Goal: Task Accomplishment & Management: Use online tool/utility

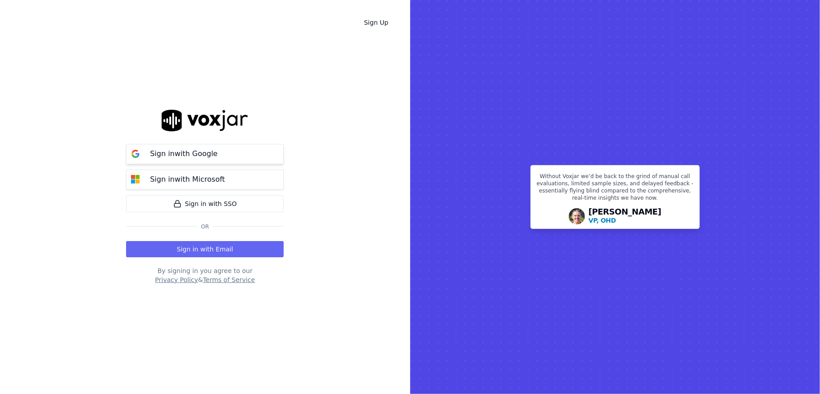
click at [169, 152] on p "Sign in with Google" at bounding box center [184, 154] width 68 height 11
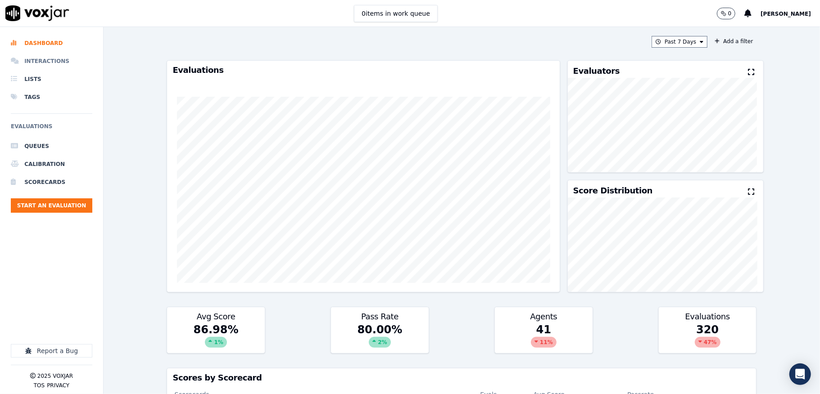
click at [51, 58] on li "Interactions" at bounding box center [51, 61] width 81 height 18
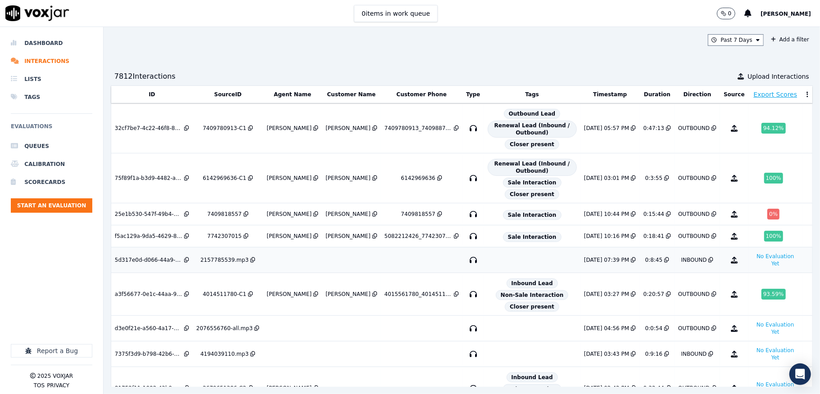
click at [631, 263] on icon at bounding box center [633, 259] width 5 height 5
click at [752, 267] on button "No Evaluation Yet" at bounding box center [775, 260] width 47 height 18
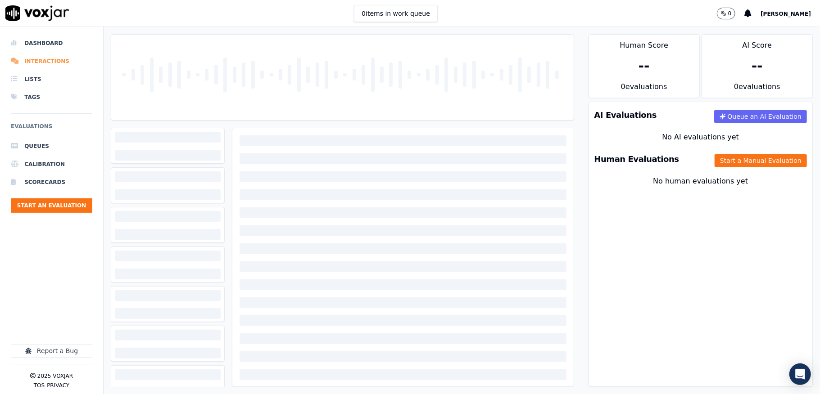
click at [25, 57] on li "Interactions" at bounding box center [51, 61] width 81 height 18
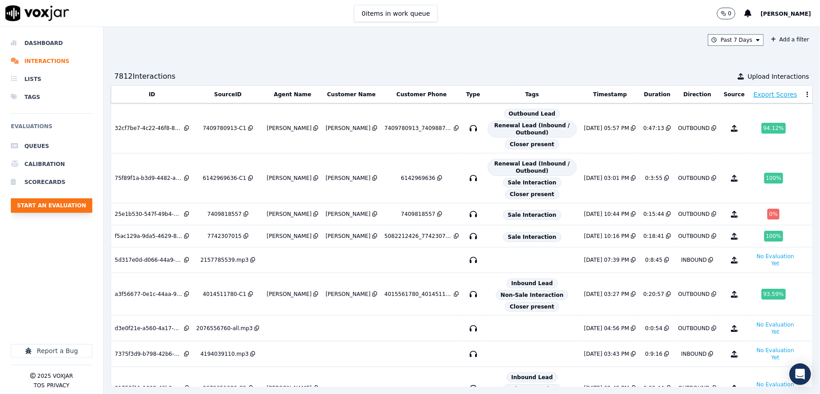
click at [58, 207] on button "Start an Evaluation" at bounding box center [51, 206] width 81 height 14
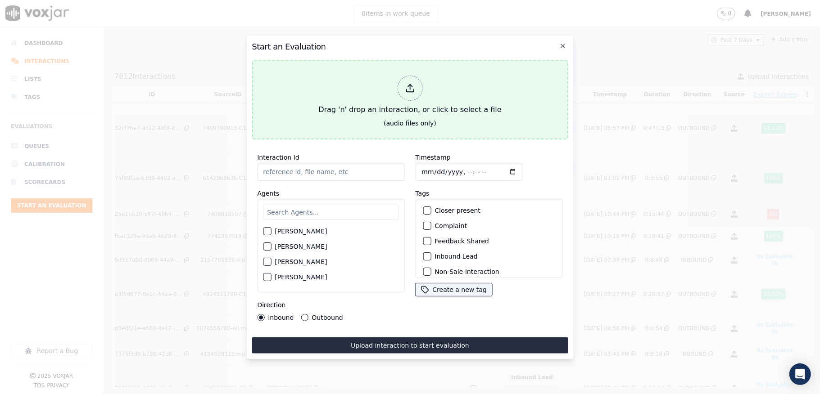
click at [398, 88] on div at bounding box center [409, 88] width 25 height 25
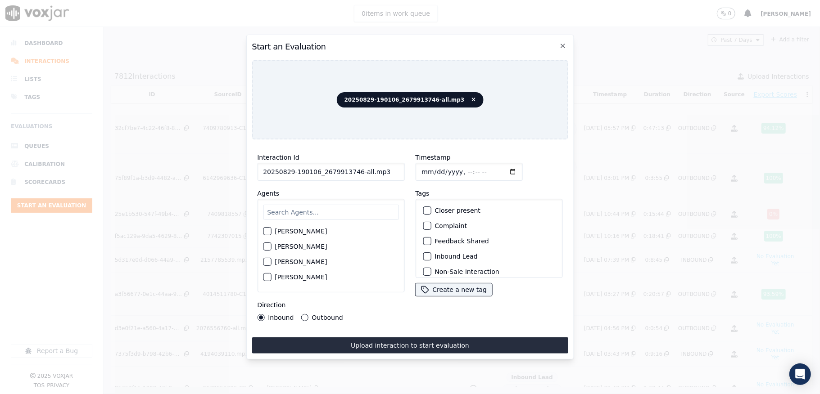
drag, startPoint x: 359, startPoint y: 169, endPoint x: 393, endPoint y: 169, distance: 33.8
click at [393, 169] on input "20250829-190106_2679913746-all.mp3" at bounding box center [330, 172] width 147 height 18
type input "20250829-190106_2679913746-C1"
click at [423, 166] on input "Timestamp" at bounding box center [468, 172] width 107 height 18
click at [429, 165] on input "Timestamp" at bounding box center [468, 172] width 107 height 18
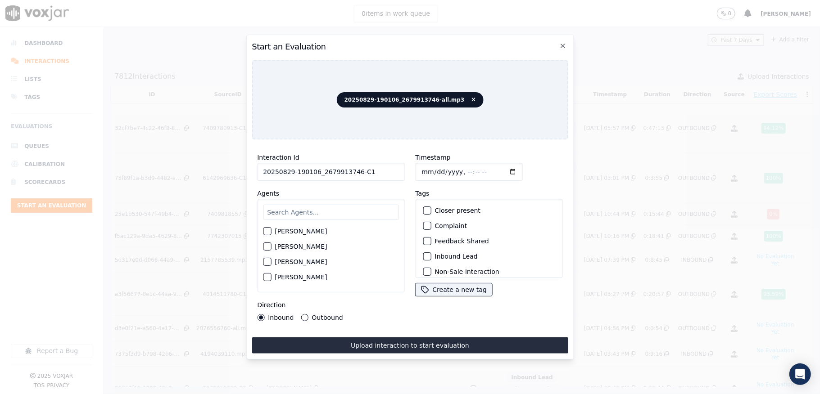
click at [420, 167] on input "Timestamp" at bounding box center [468, 172] width 107 height 18
type input "2025-08-29T20:48"
click at [304, 212] on input "text" at bounding box center [330, 212] width 135 height 15
type input "jak"
click at [271, 230] on button "Jake Saha" at bounding box center [267, 234] width 8 height 8
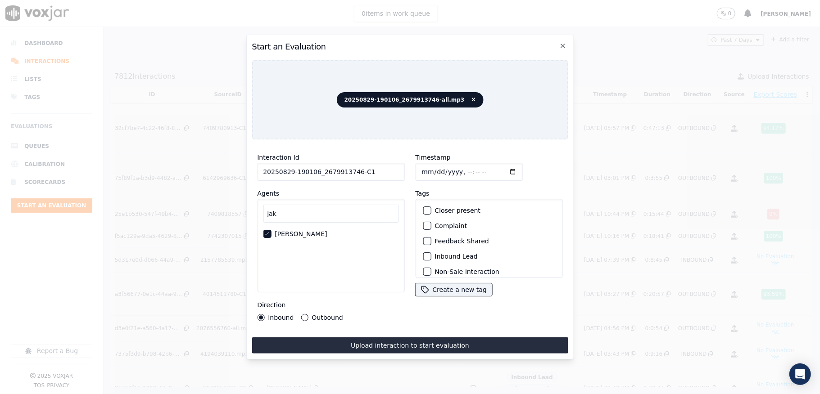
click at [303, 315] on button "Outbound" at bounding box center [304, 317] width 7 height 7
click at [423, 217] on div "button" at bounding box center [426, 220] width 6 height 6
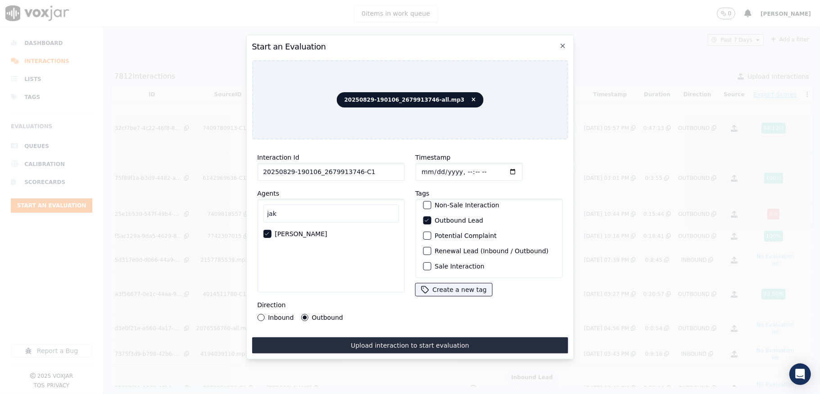
click at [423, 263] on div "button" at bounding box center [426, 266] width 6 height 6
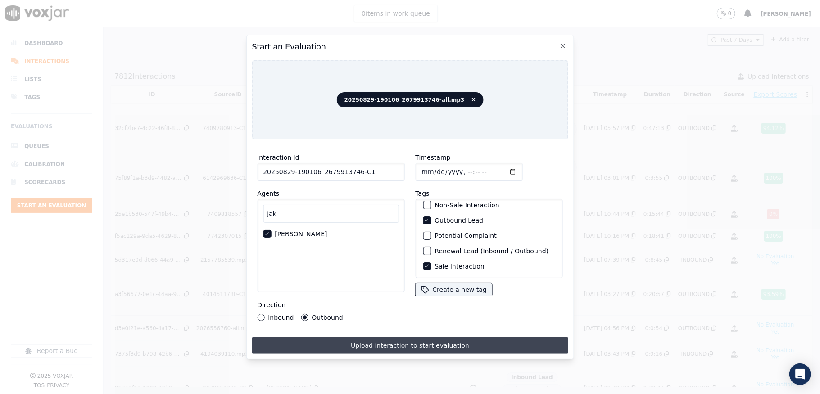
click at [394, 338] on button "Upload interaction to start evaluation" at bounding box center [410, 346] width 316 height 16
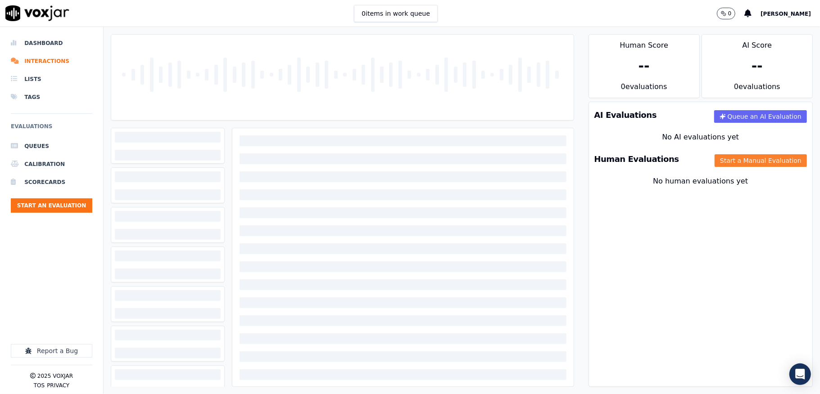
click at [730, 162] on button "Start a Manual Evaluation" at bounding box center [760, 160] width 92 height 13
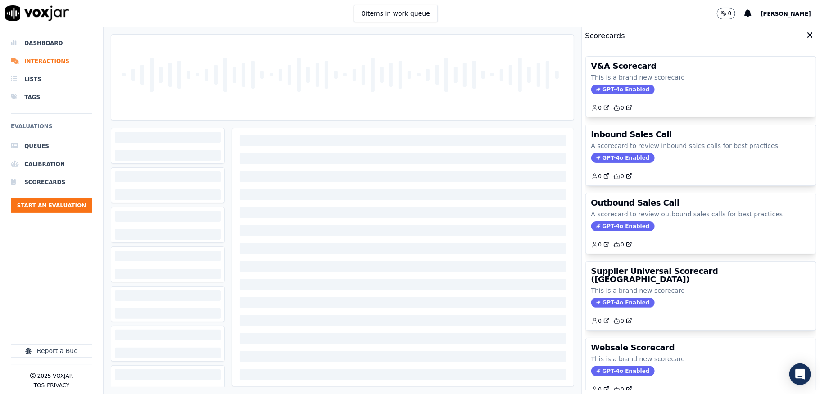
click at [807, 37] on icon at bounding box center [810, 36] width 6 height 8
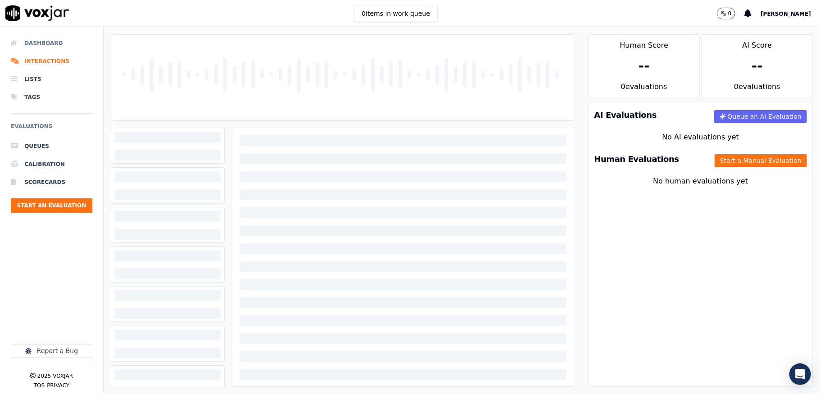
click at [49, 43] on li "Dashboard" at bounding box center [51, 43] width 81 height 18
